Goal: Transaction & Acquisition: Purchase product/service

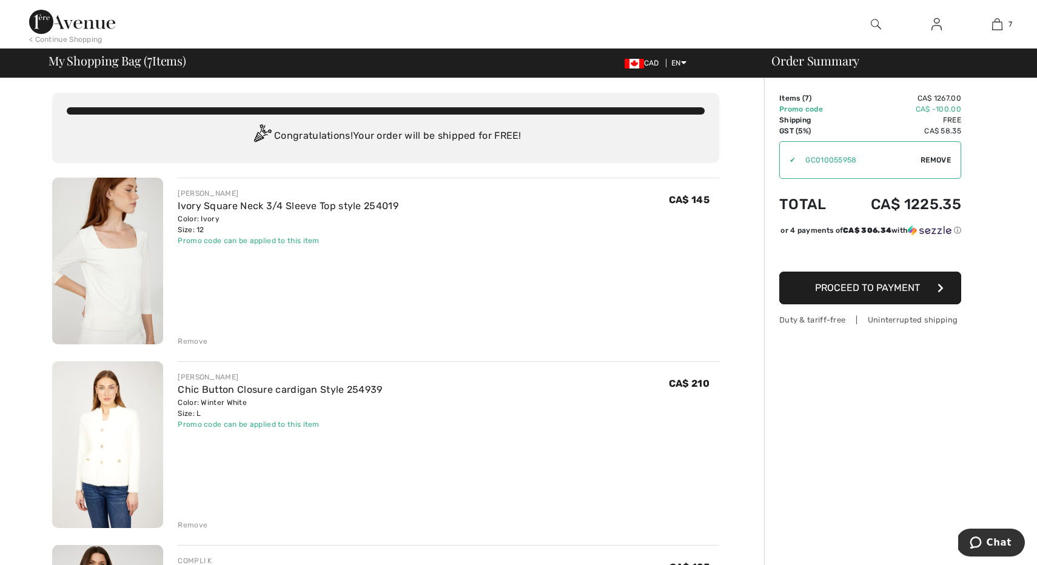
click at [192, 341] on div "Remove" at bounding box center [193, 341] width 30 height 11
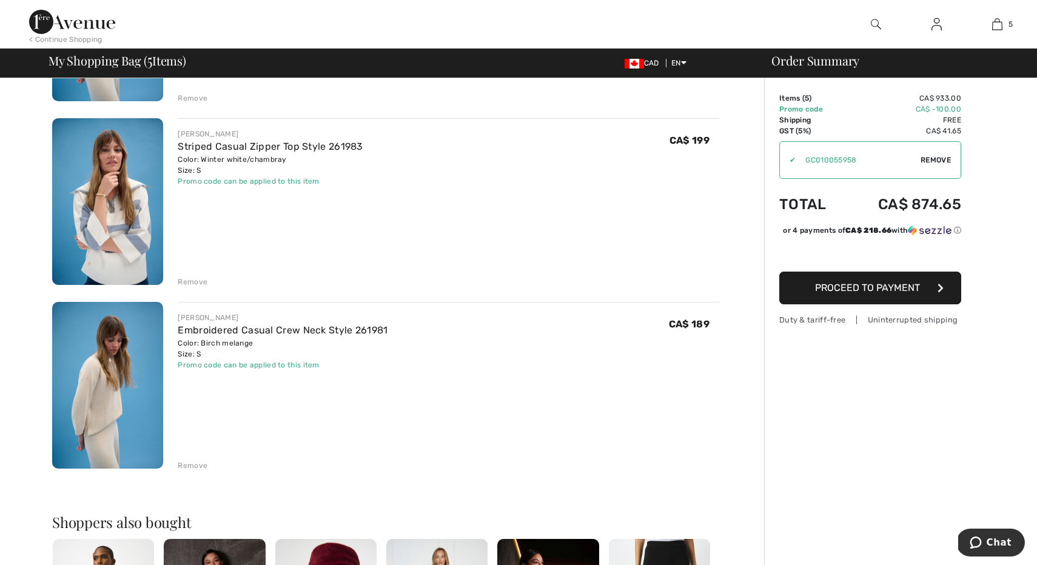
scroll to position [795, 0]
click at [193, 462] on div "Remove" at bounding box center [193, 465] width 30 height 11
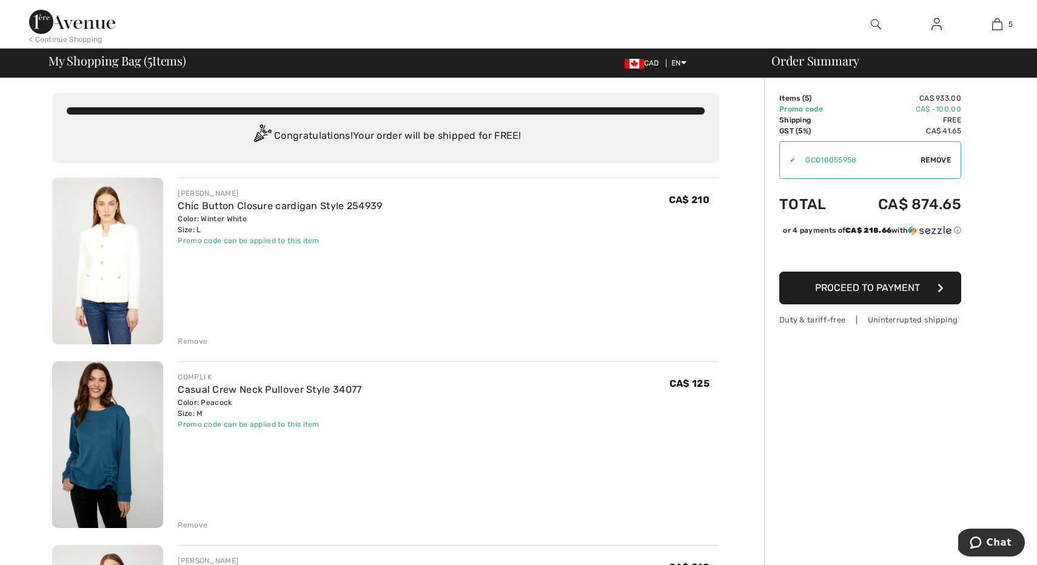
scroll to position [0, 0]
click at [66, 39] on div "< Continue Shopping" at bounding box center [65, 39] width 73 height 11
click at [912, 291] on span "Proceed to Payment" at bounding box center [867, 288] width 105 height 12
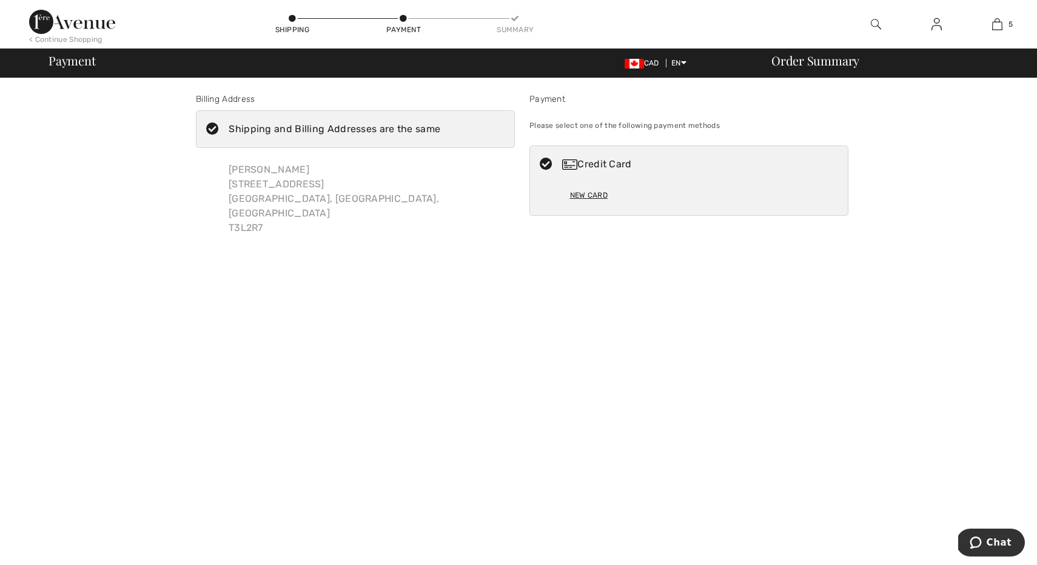
click at [545, 161] on icon at bounding box center [546, 164] width 32 height 13
click at [583, 192] on div "New Card" at bounding box center [589, 195] width 38 height 21
click at [609, 161] on div "Credit Card" at bounding box center [701, 164] width 278 height 15
click at [638, 180] on div "Credit Card" at bounding box center [689, 164] width 318 height 36
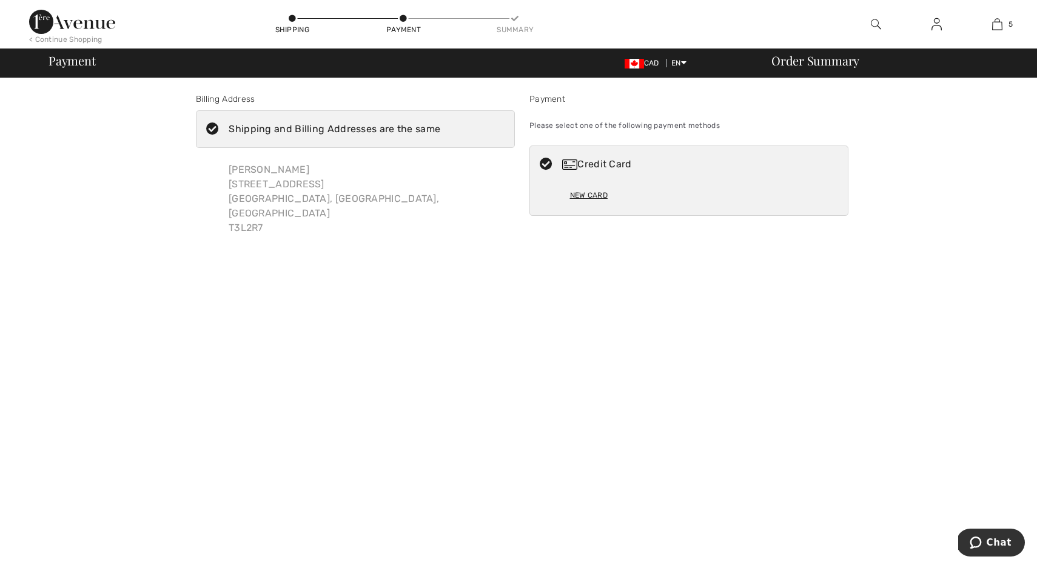
click at [638, 180] on div "Credit Card" at bounding box center [689, 164] width 318 height 36
click at [682, 178] on div "Credit Card" at bounding box center [689, 164] width 318 height 36
click at [679, 178] on div "Credit Card" at bounding box center [689, 164] width 318 height 36
radio input "true"
